Goal: Information Seeking & Learning: Learn about a topic

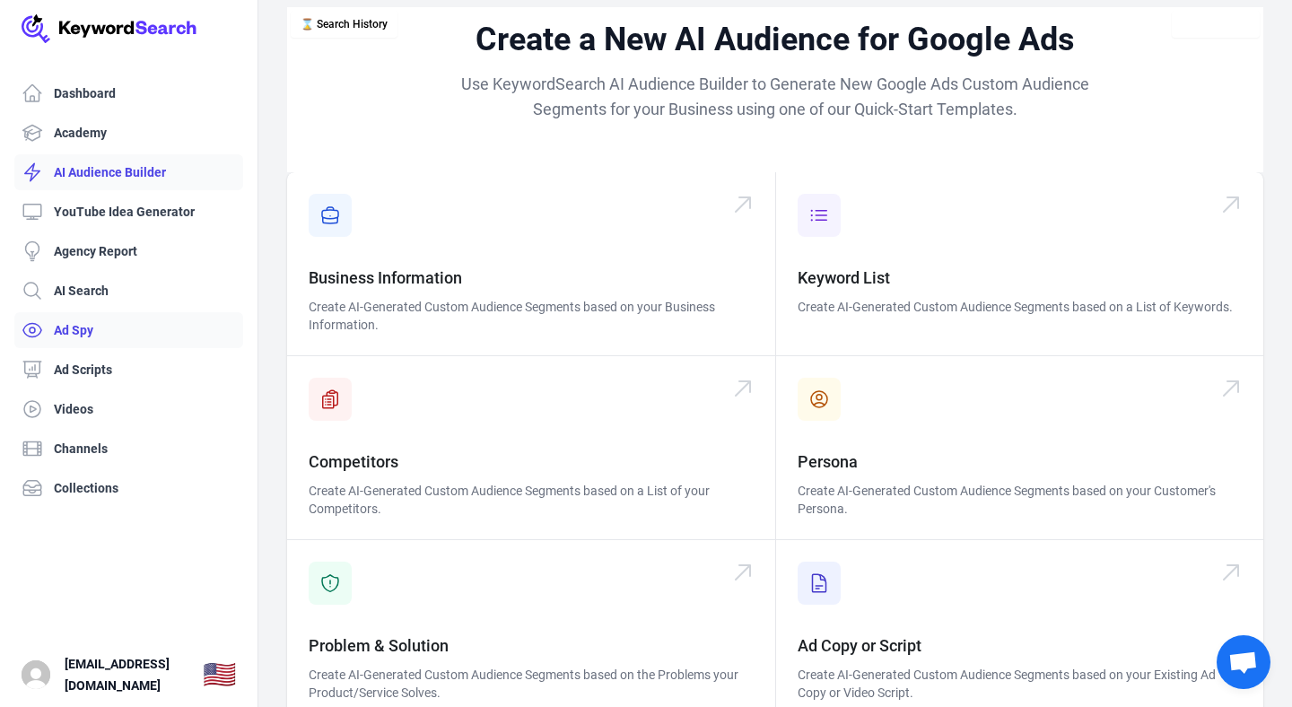
click at [91, 333] on link "Ad Spy" at bounding box center [128, 330] width 229 height 36
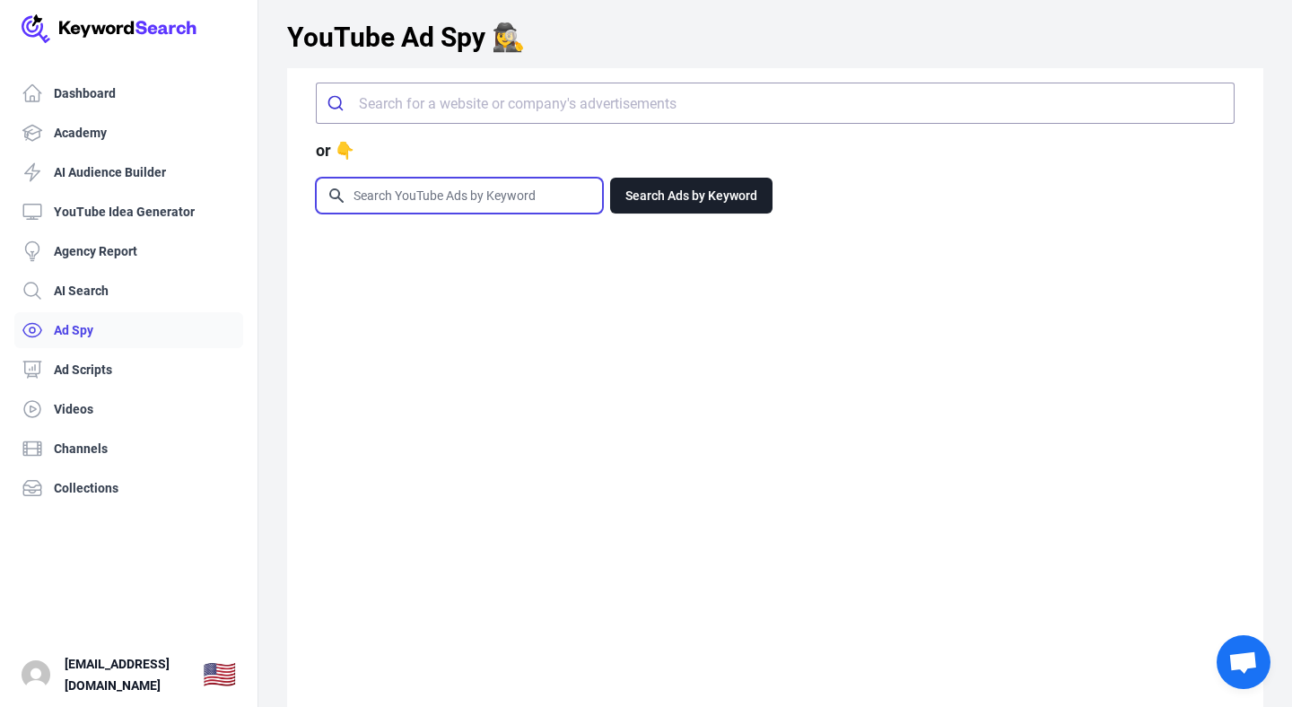
click at [488, 197] on input "Search for YouTube Keywords" at bounding box center [459, 196] width 285 height 34
type input "volleyball coaching"
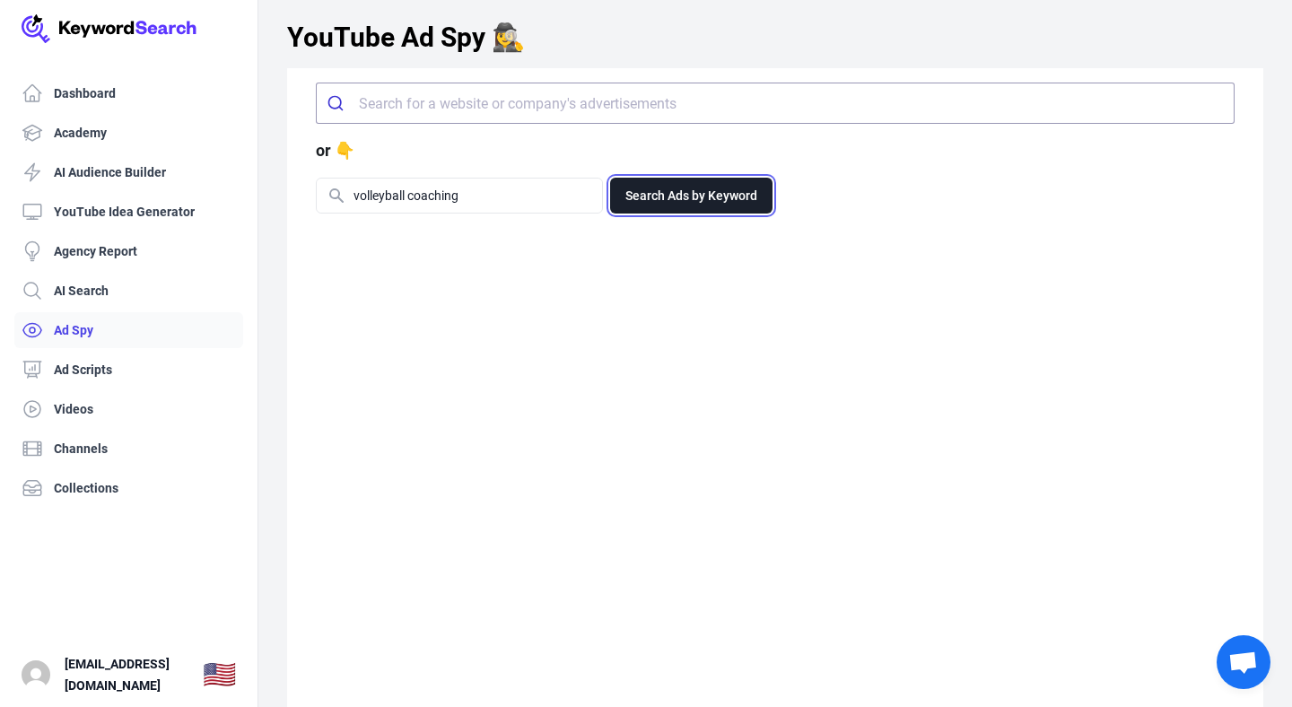
click at [691, 196] on button "Search Ads by Keyword" at bounding box center [691, 196] width 162 height 36
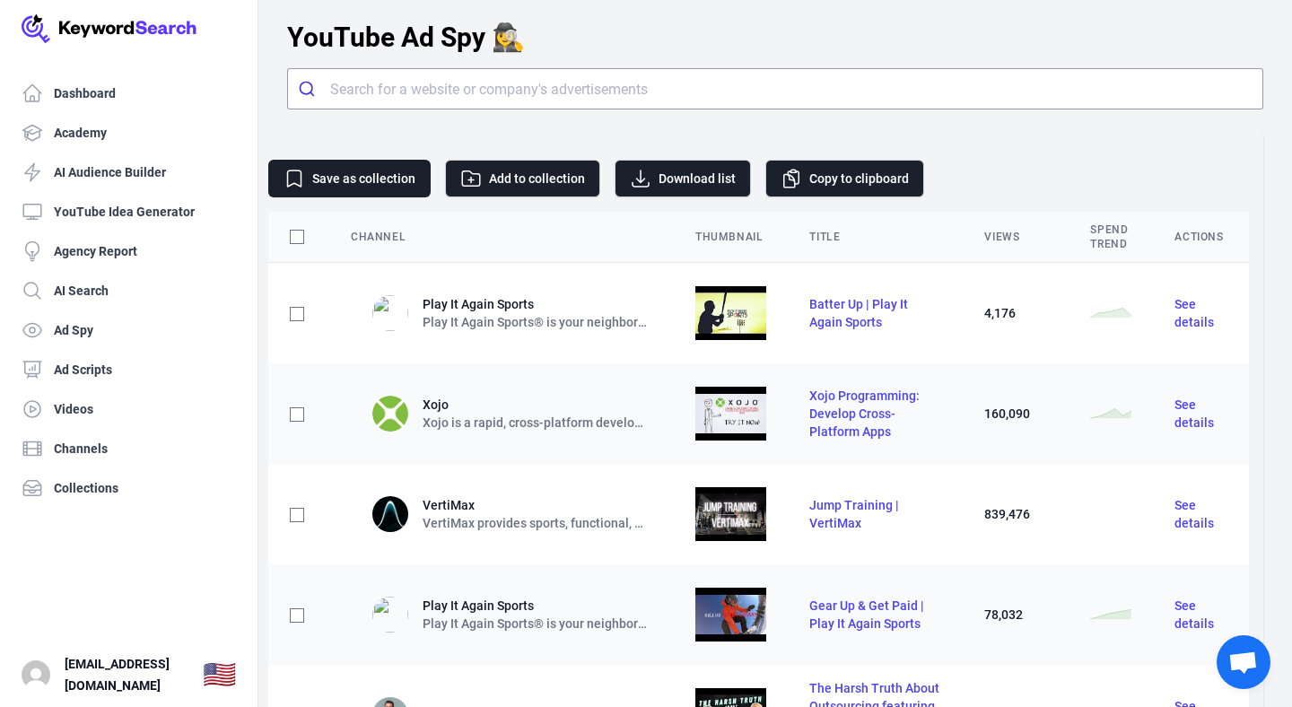
click at [989, 232] on div "Views" at bounding box center [1015, 237] width 63 height 14
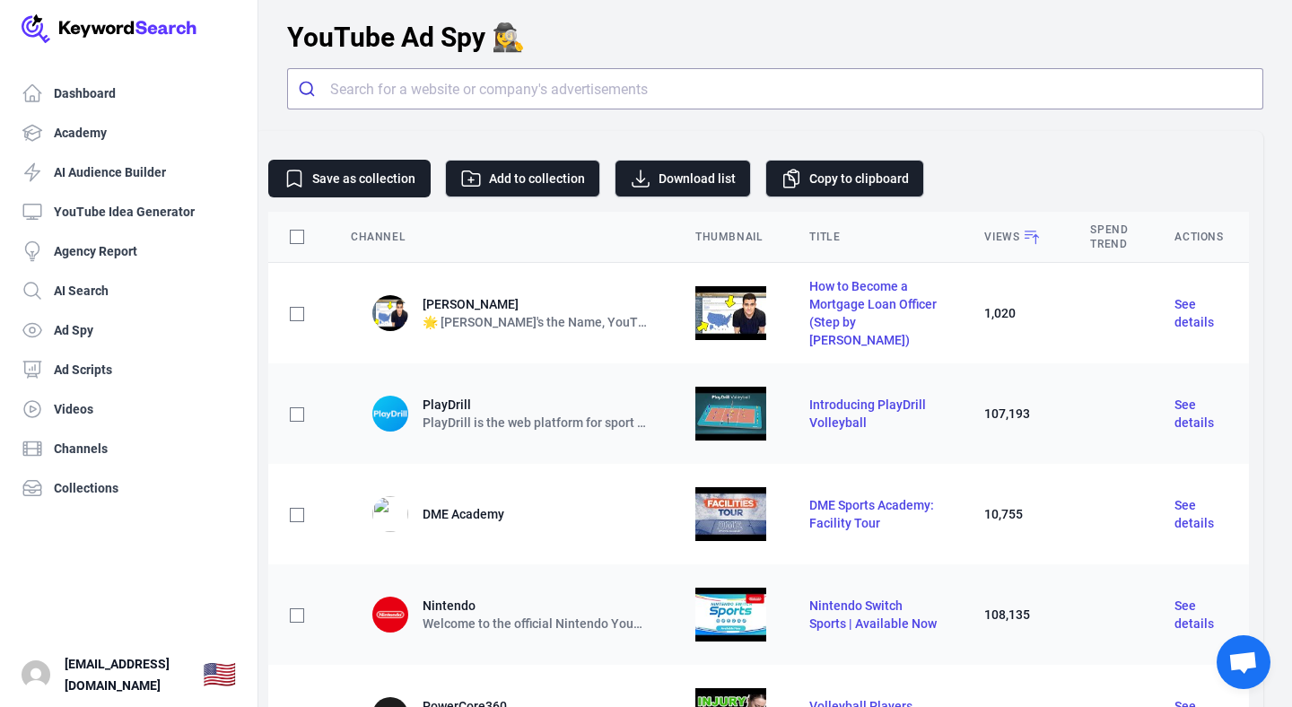
click at [989, 232] on div "Views" at bounding box center [1015, 237] width 63 height 18
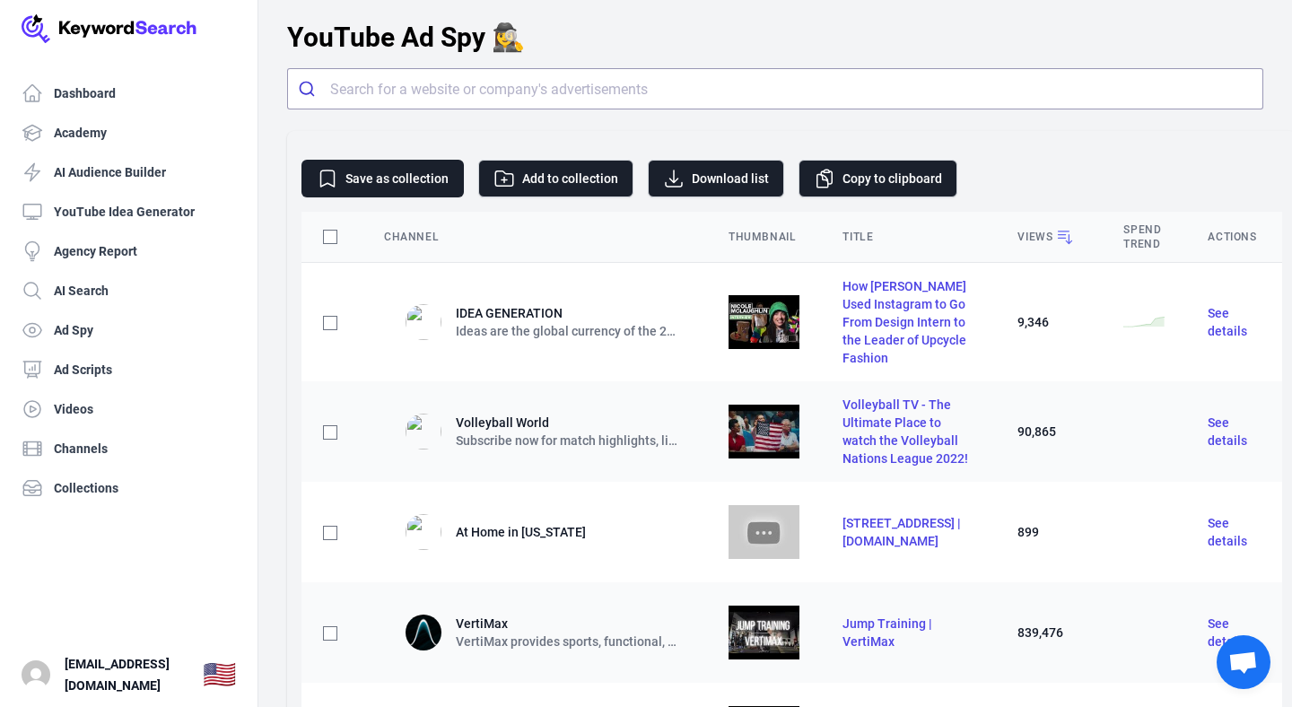
click at [1078, 240] on div "Views" at bounding box center [1048, 237] width 63 height 18
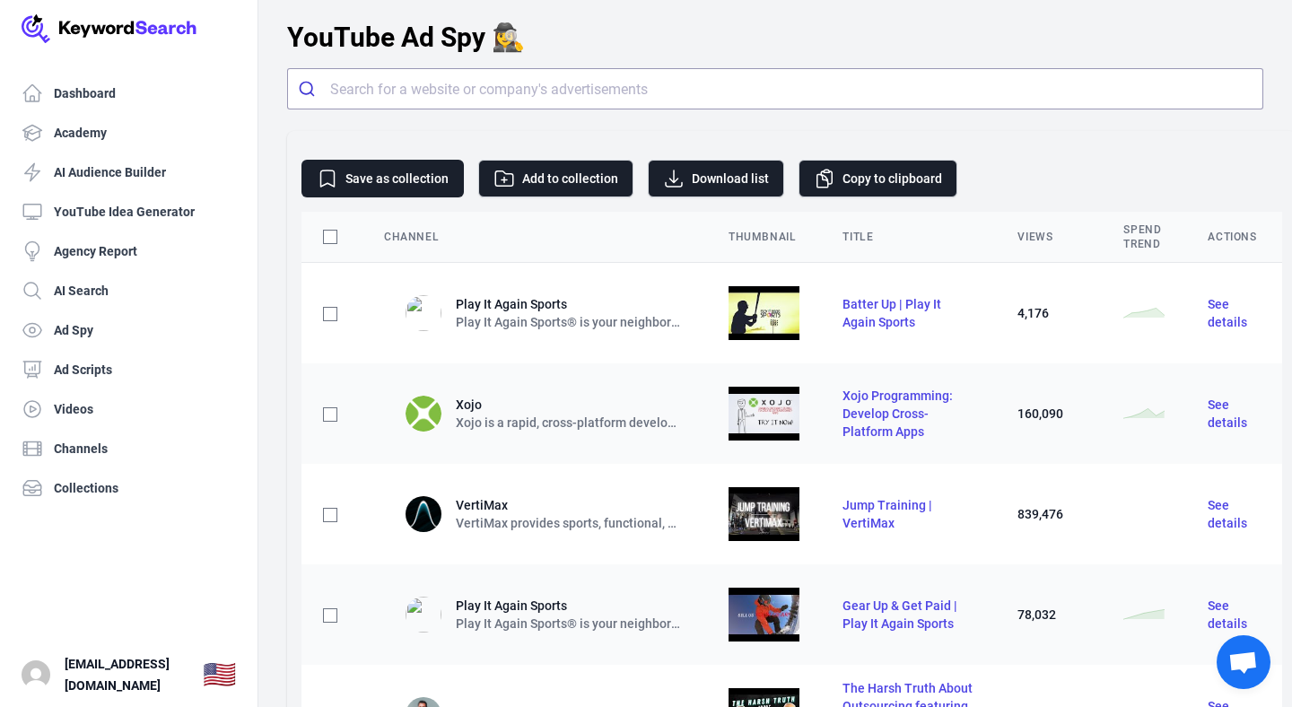
click at [1078, 240] on div "Views" at bounding box center [1048, 237] width 63 height 14
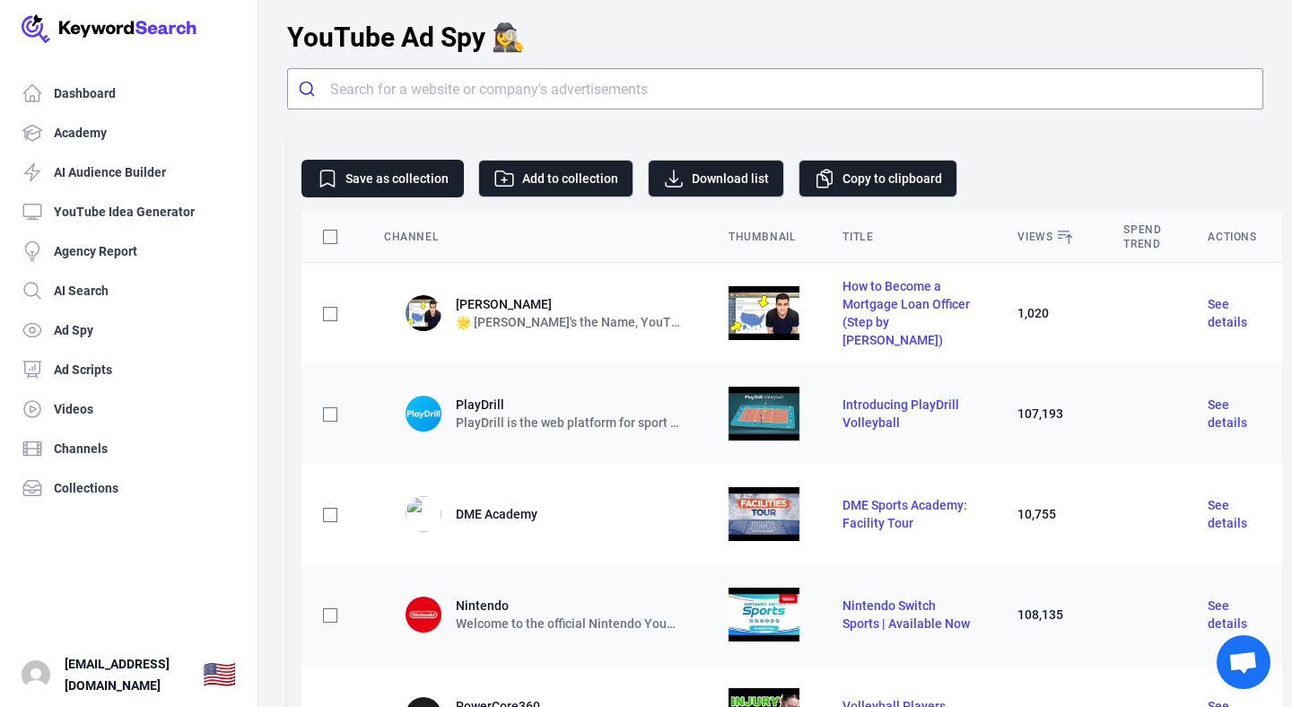
click at [1078, 240] on div "Views" at bounding box center [1048, 237] width 63 height 18
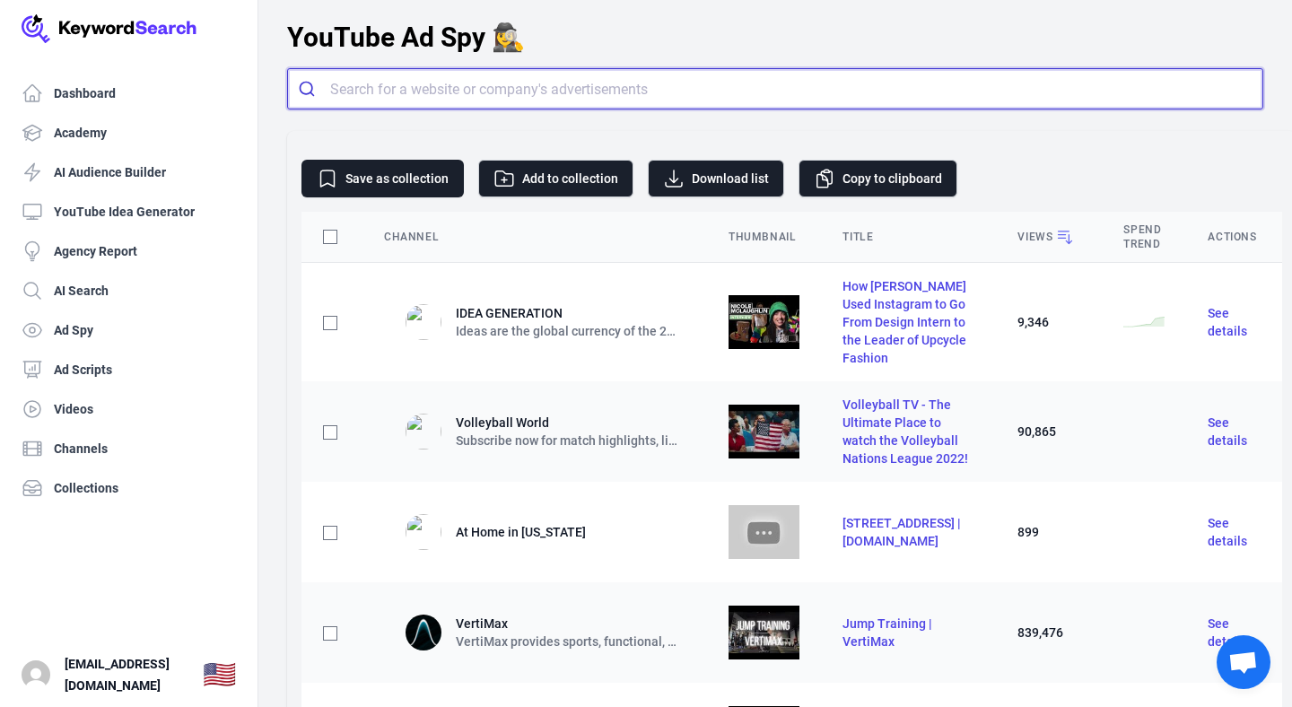
click at [702, 88] on input "search" at bounding box center [796, 88] width 932 height 39
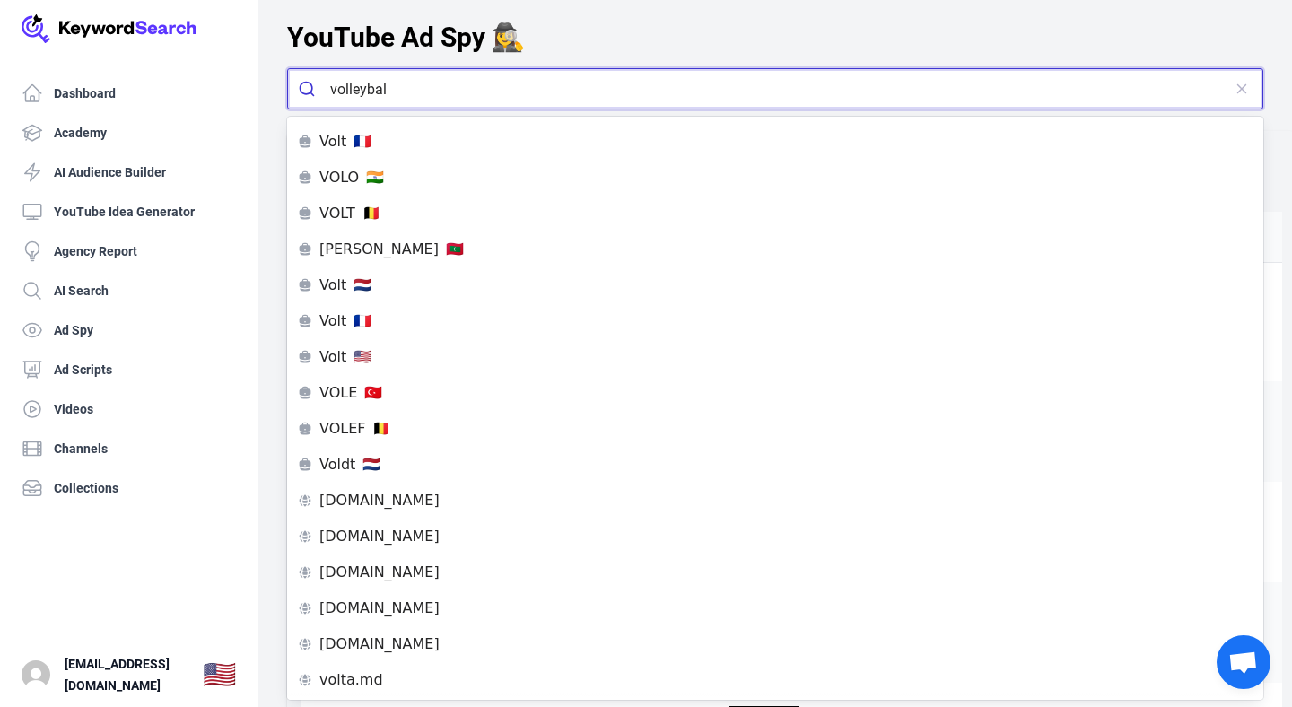
type input "volleyball"
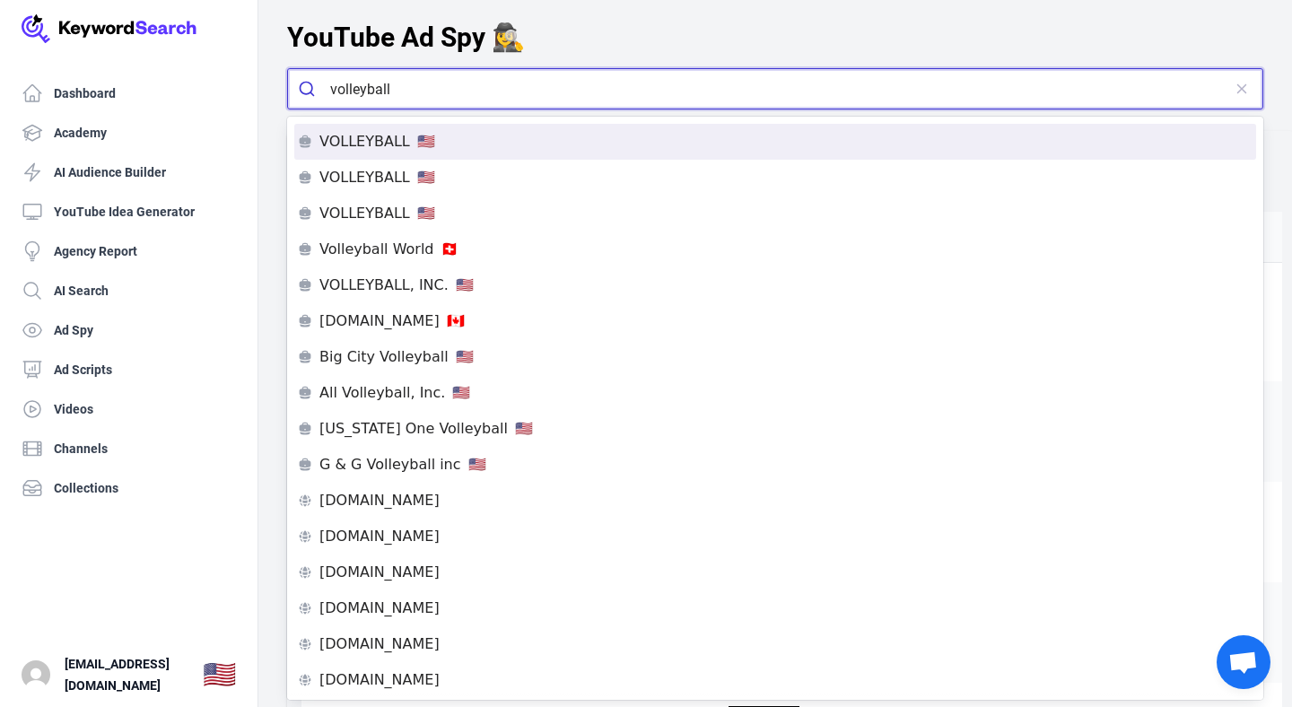
click at [402, 143] on p "VOLLEYBALL" at bounding box center [364, 142] width 91 height 14
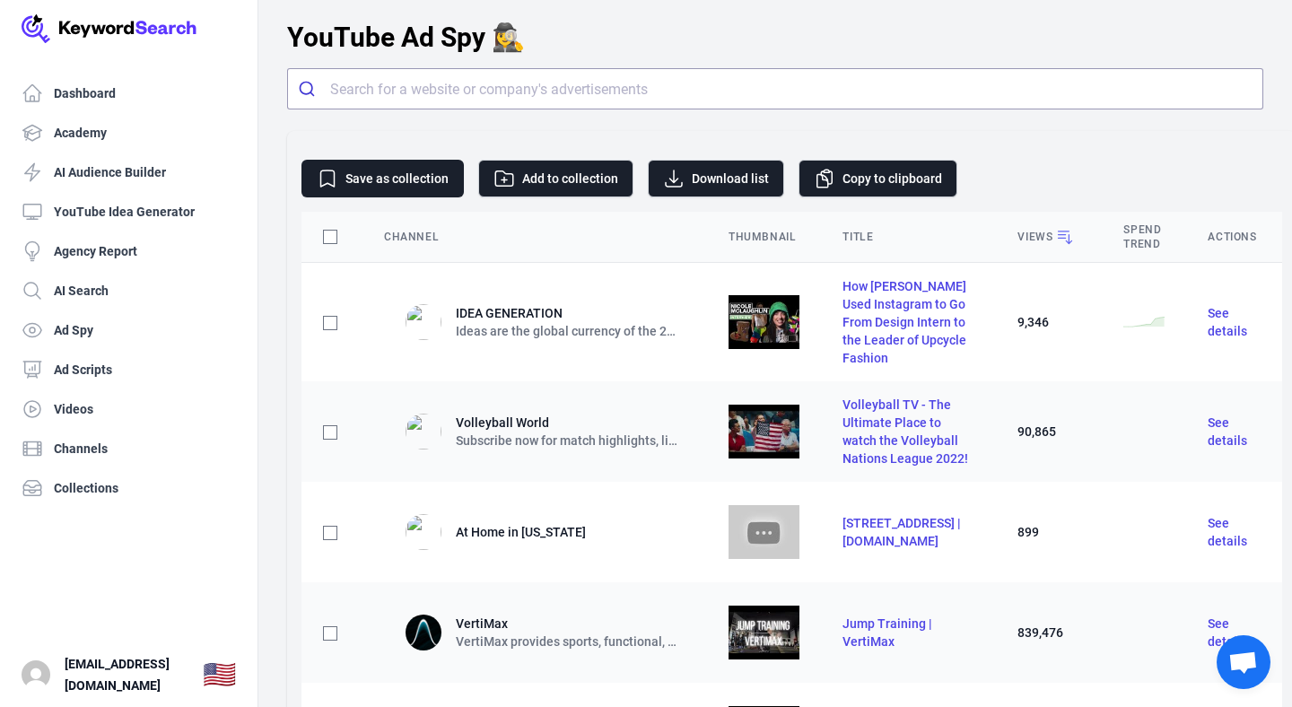
click at [1080, 240] on div "Views" at bounding box center [1048, 237] width 63 height 18
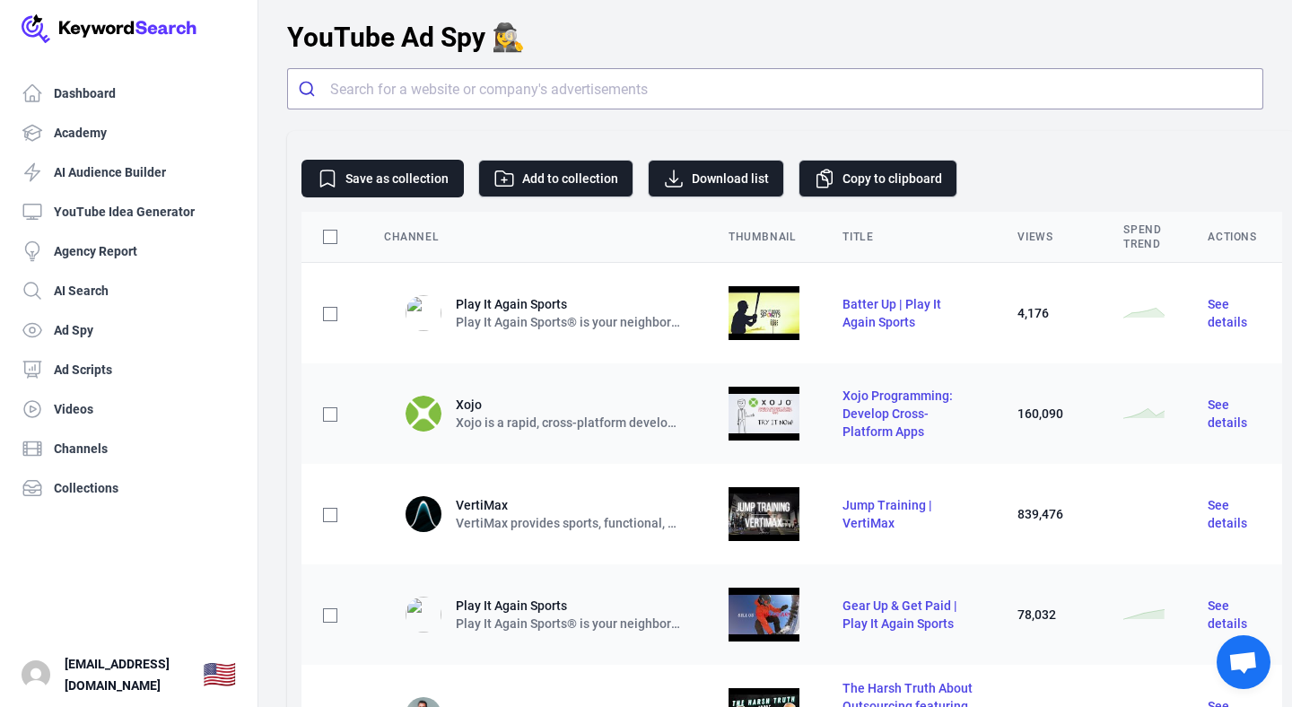
click at [1080, 240] on div "Views" at bounding box center [1048, 237] width 63 height 14
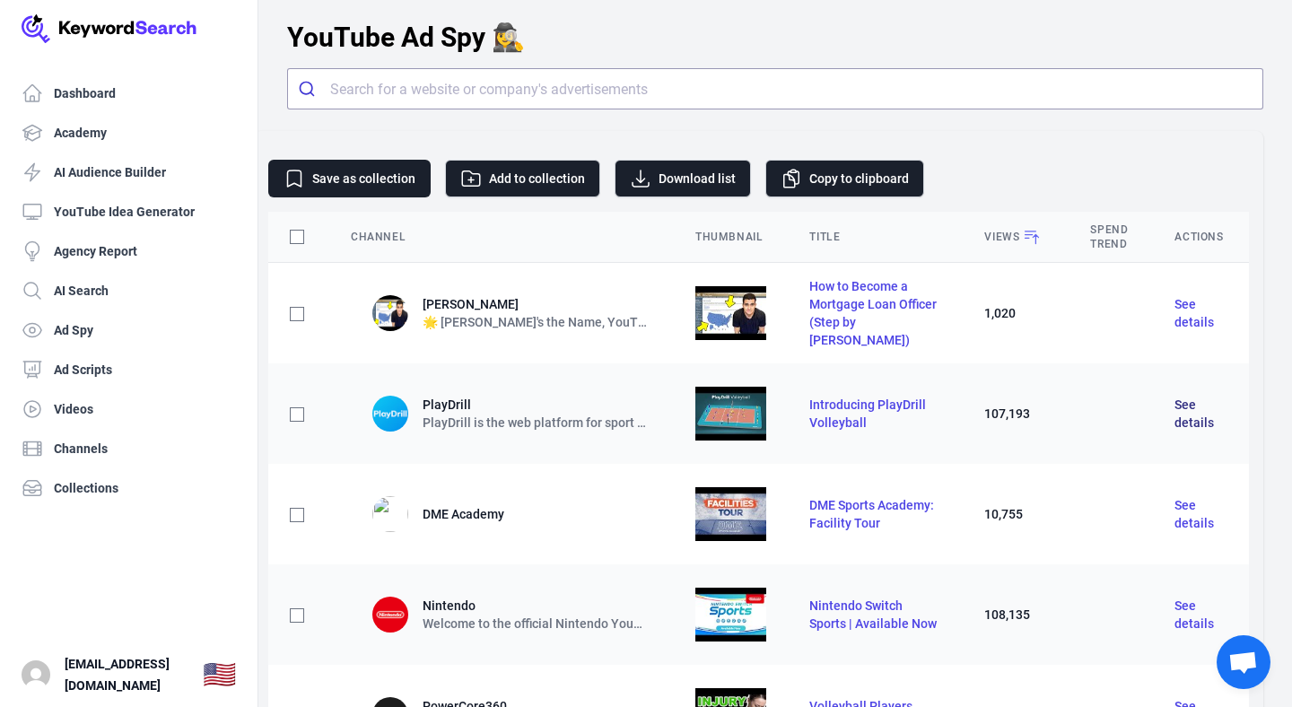
click at [1196, 421] on span "See details" at bounding box center [1193, 413] width 39 height 32
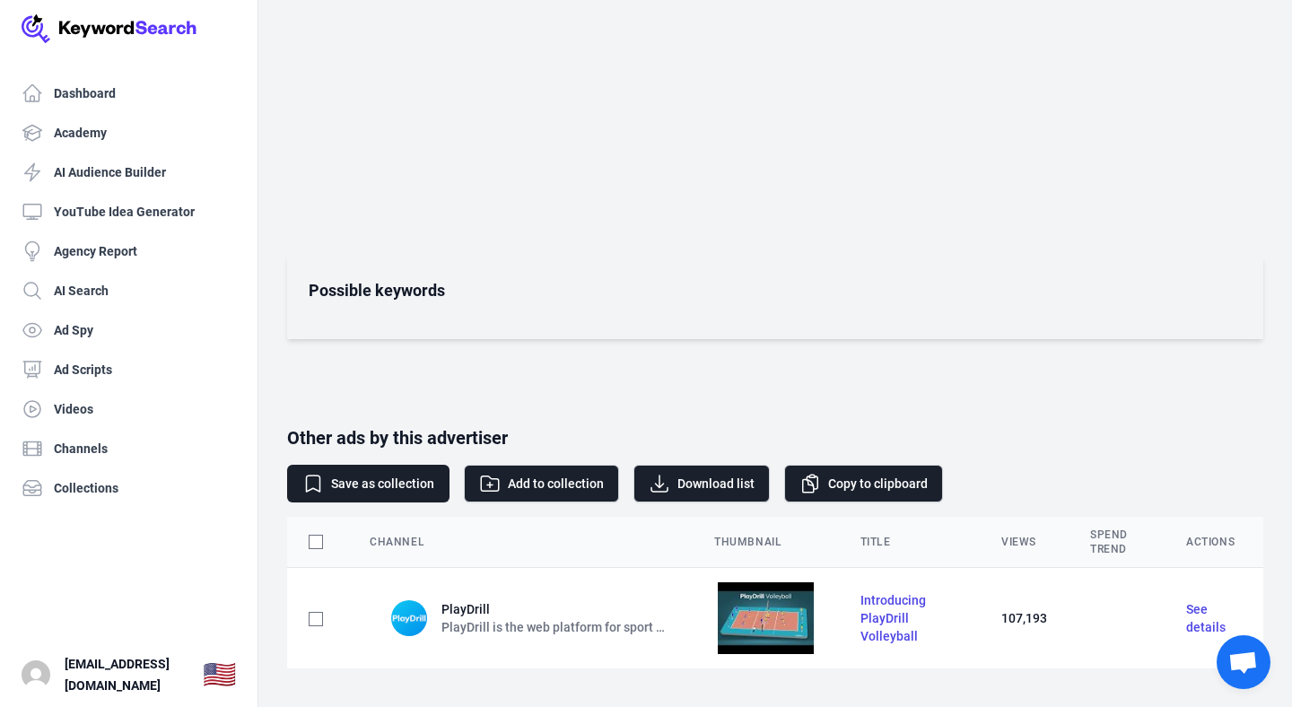
scroll to position [511, 0]
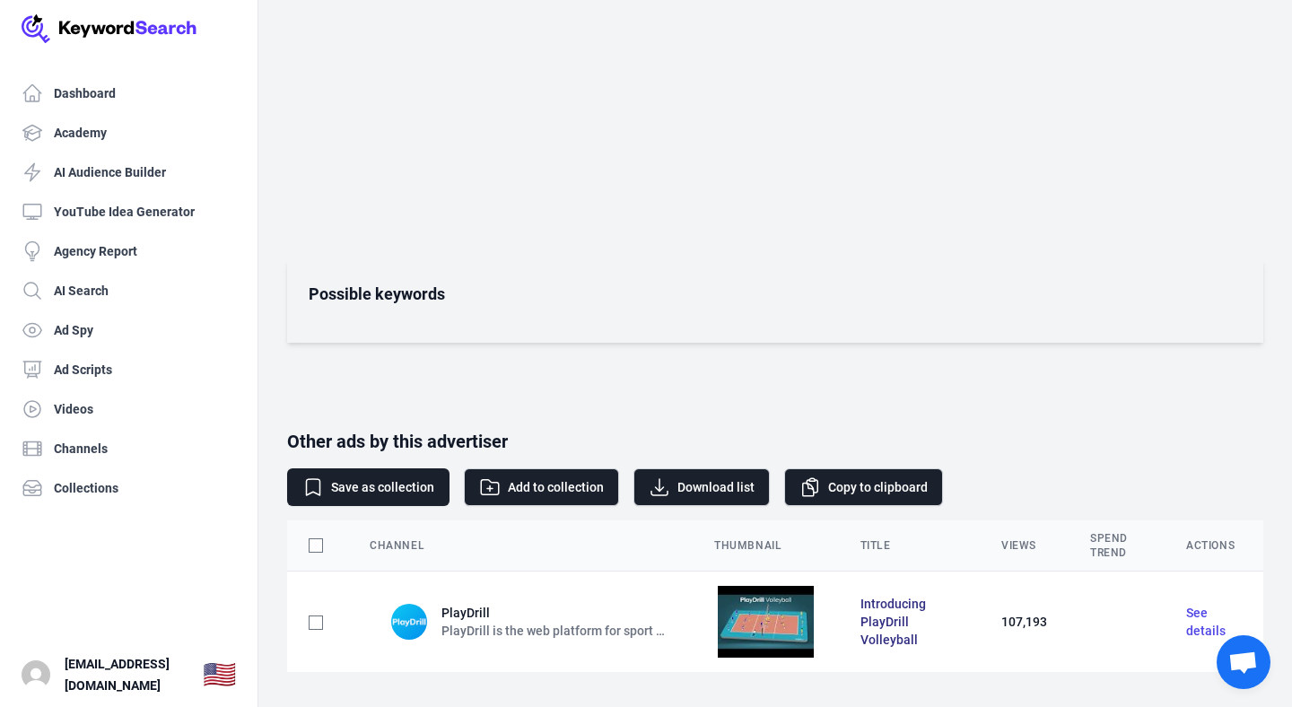
click at [895, 636] on span "Introducing PlayDrill Volleyball" at bounding box center [892, 622] width 65 height 50
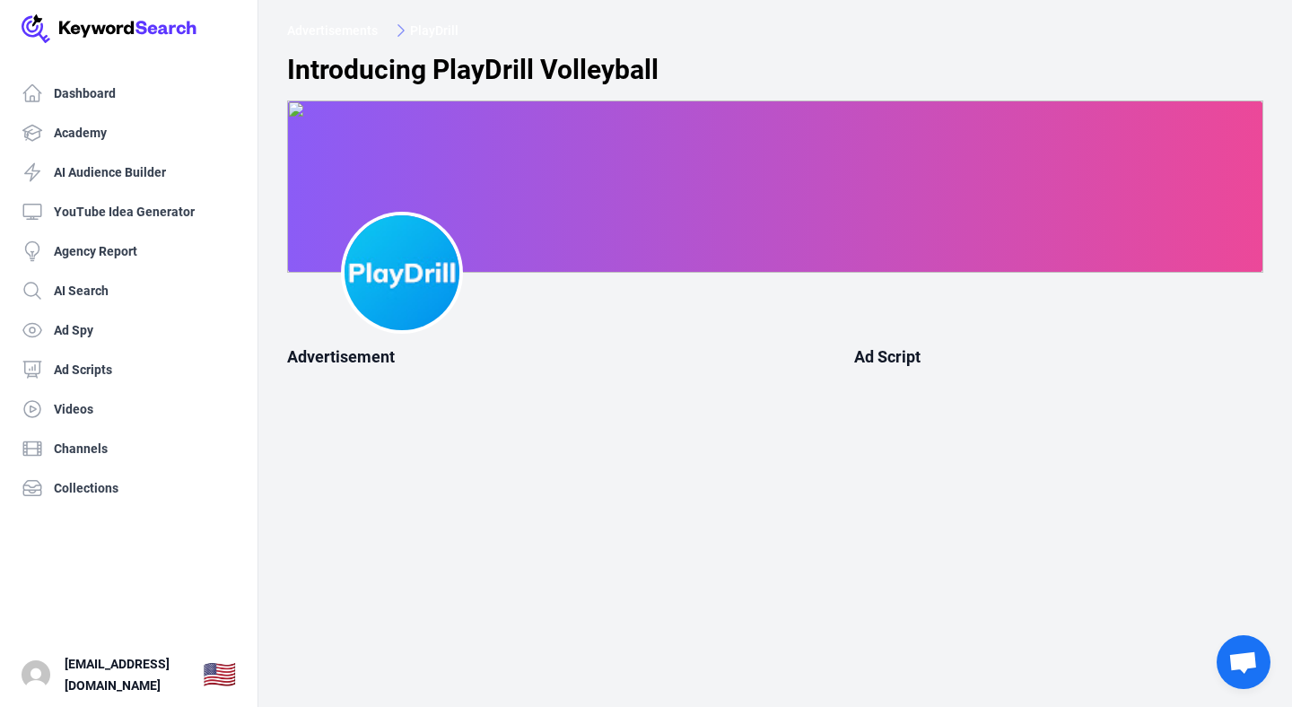
scroll to position [371, 0]
